Goal: Task Accomplishment & Management: Use online tool/utility

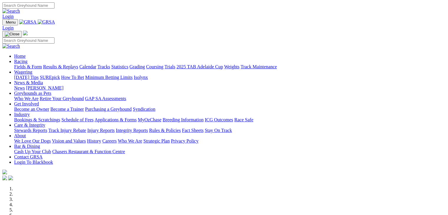
click at [32, 70] on link "Wagering" at bounding box center [23, 72] width 18 height 5
click at [60, 75] on link "SUREpick" at bounding box center [50, 77] width 20 height 5
